Goal: Task Accomplishment & Management: Complete application form

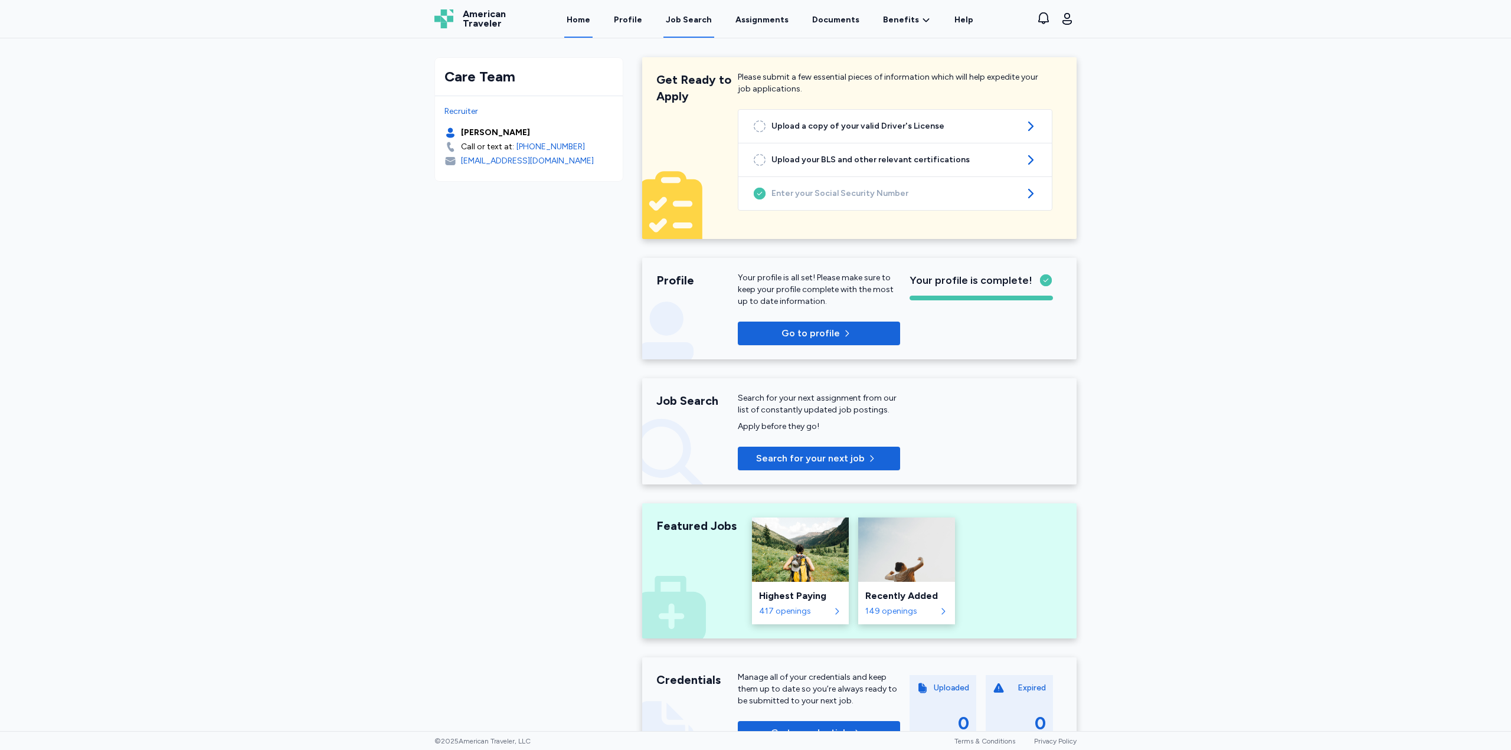
click at [698, 20] on div "Job Search" at bounding box center [689, 20] width 46 height 12
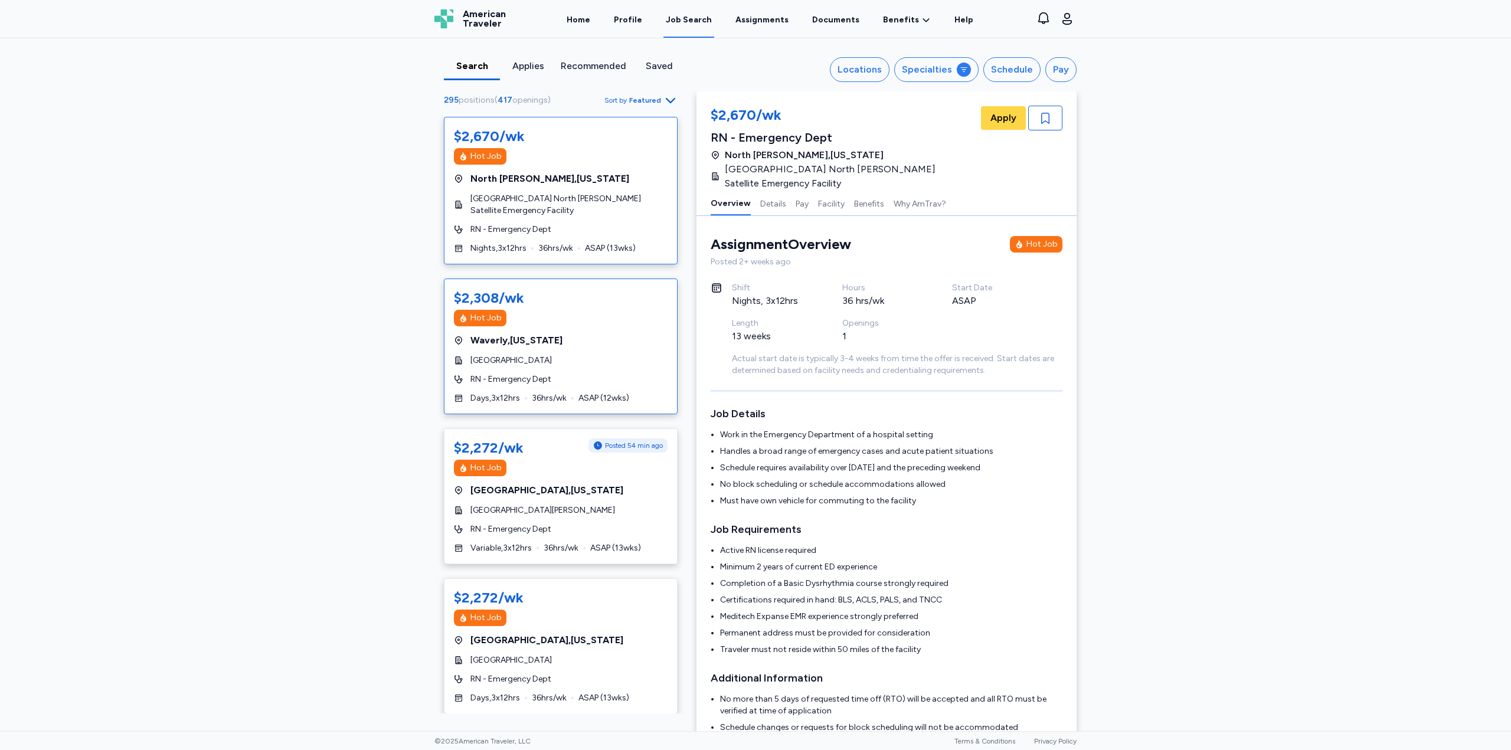
click at [560, 353] on div "$2,308/wk Hot Job [GEOGRAPHIC_DATA] , [US_STATE][GEOGRAPHIC_DATA] RN - Emergenc…" at bounding box center [561, 347] width 234 height 136
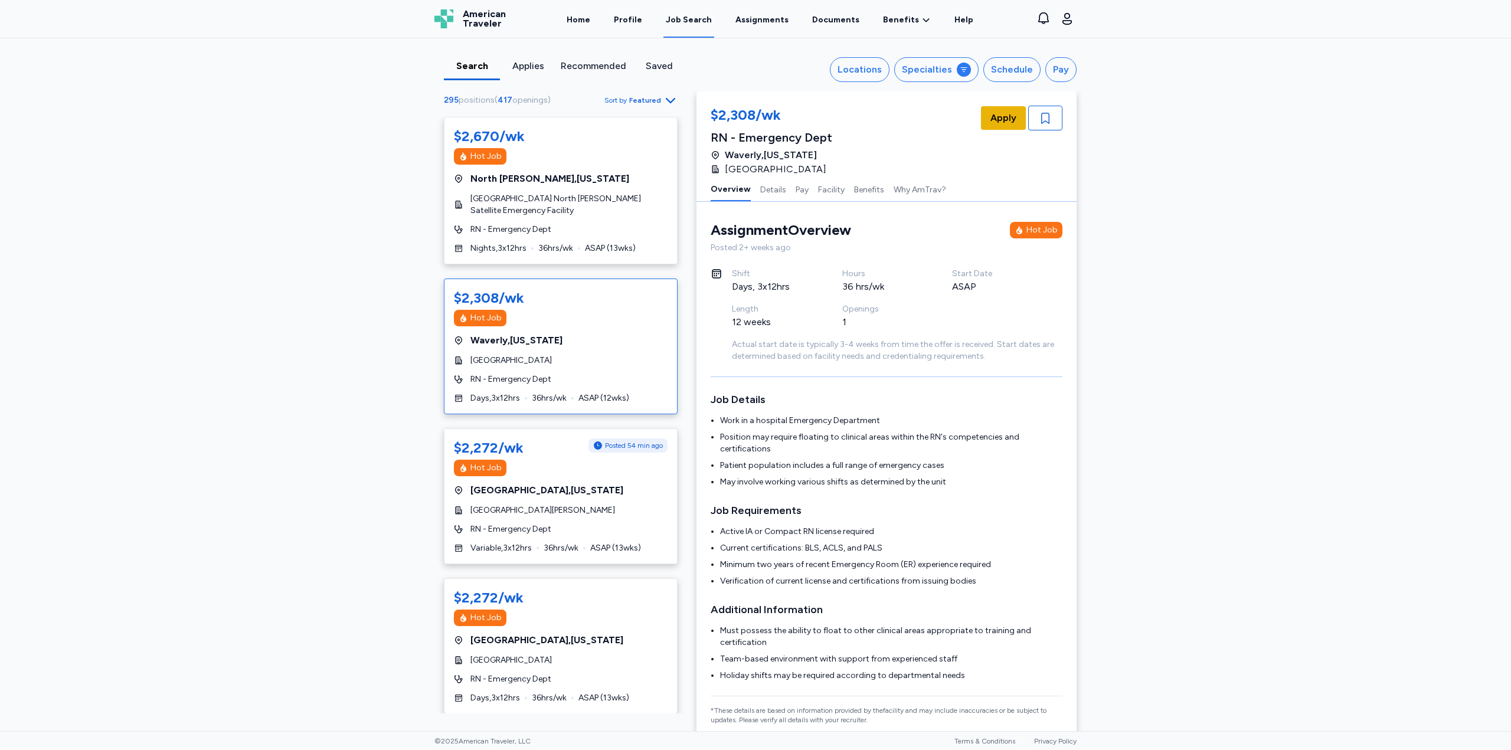
click at [994, 114] on span "Apply" at bounding box center [1003, 118] width 26 height 14
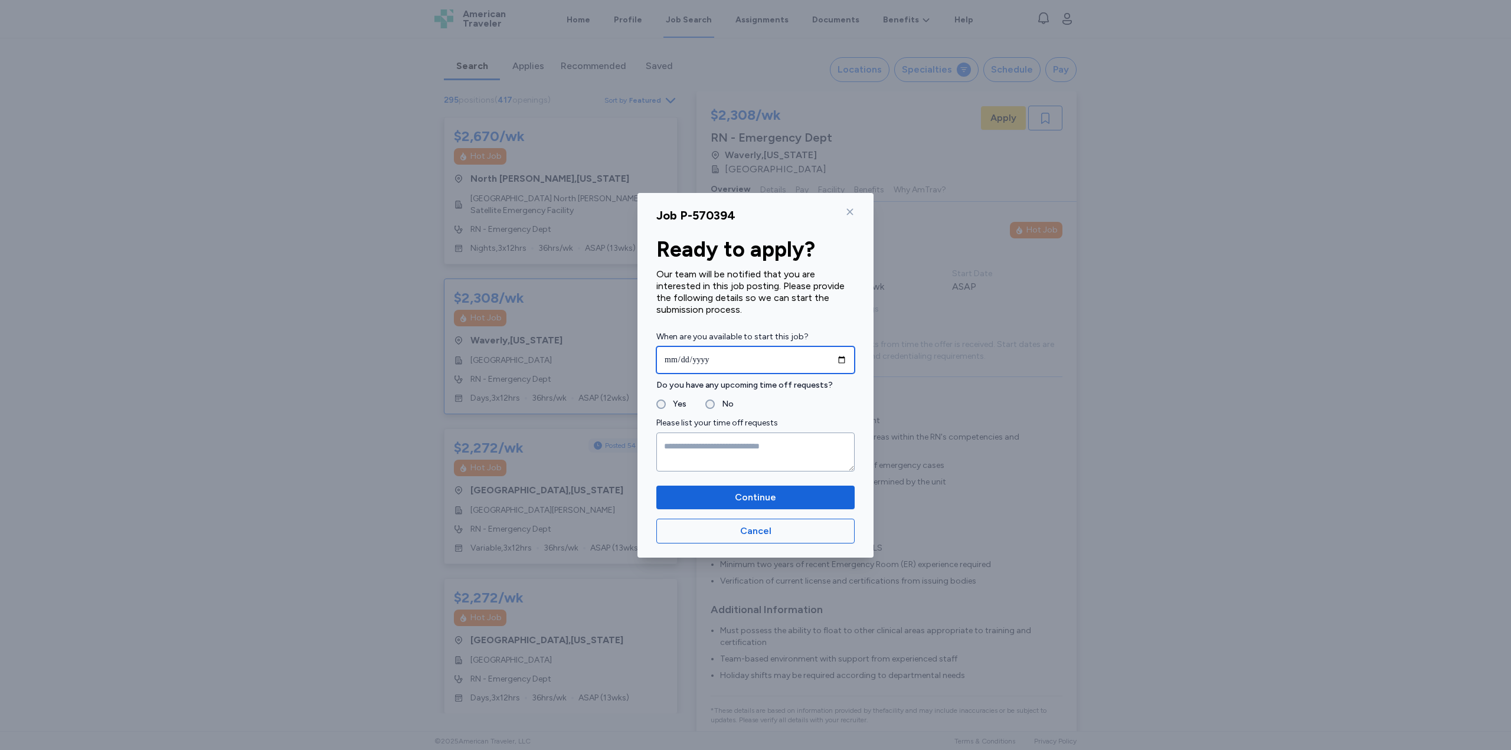
click at [700, 362] on input "date" at bounding box center [755, 359] width 198 height 27
click at [840, 357] on input "date" at bounding box center [755, 359] width 198 height 27
type input "**********"
click at [699, 443] on textarea at bounding box center [755, 452] width 198 height 39
type textarea "*"
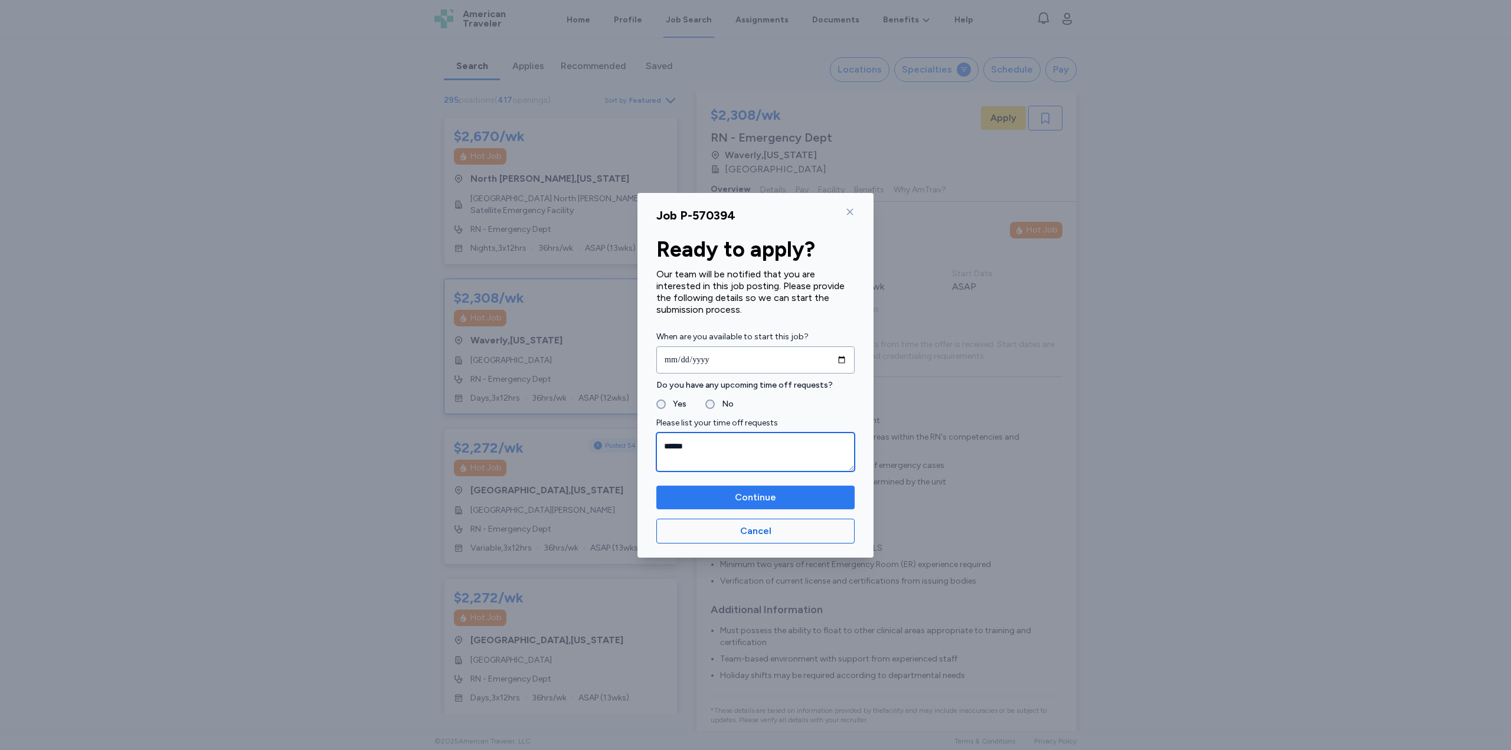
type textarea "******"
click at [748, 492] on span "Continue" at bounding box center [755, 497] width 41 height 14
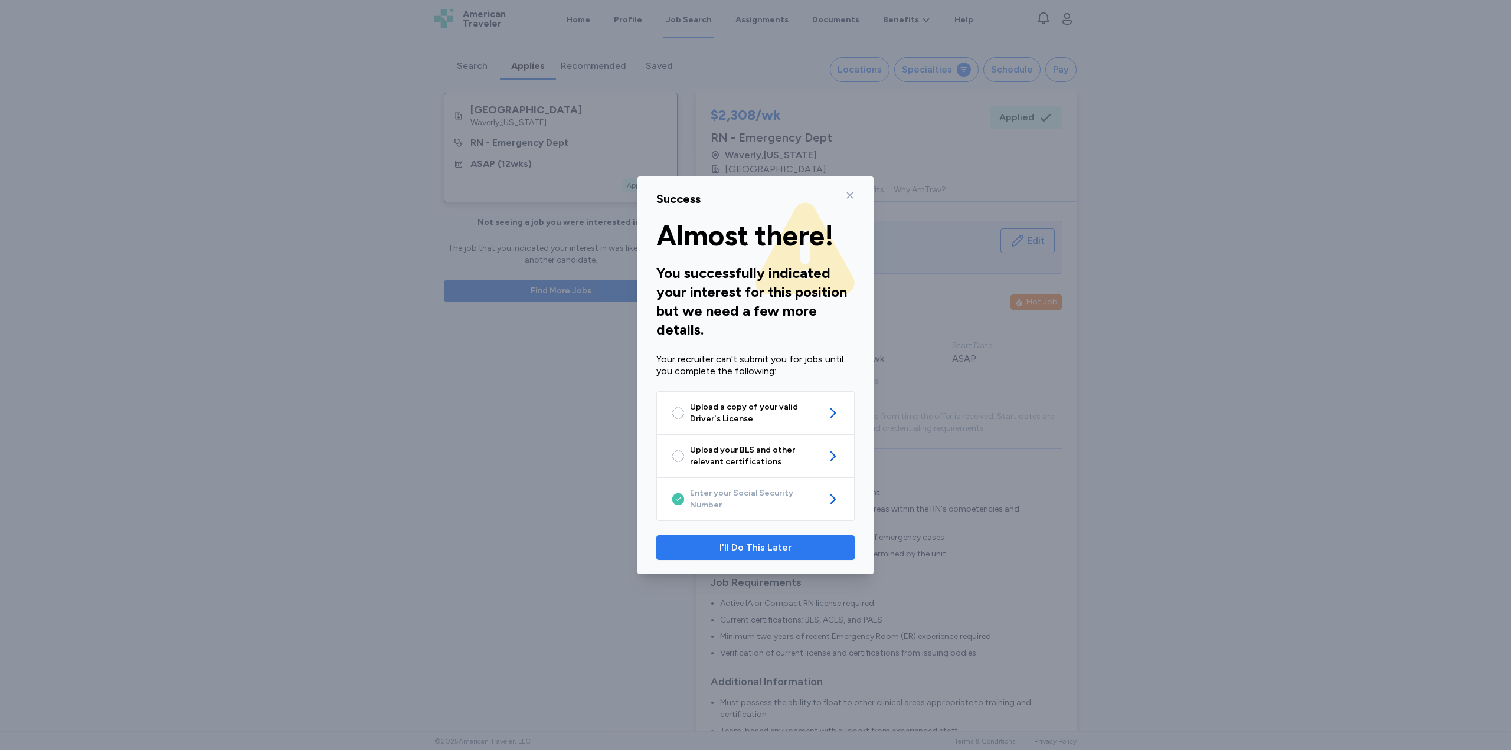
click at [740, 546] on span "I'll Do This Later" at bounding box center [755, 548] width 72 height 14
